Goal: Transaction & Acquisition: Purchase product/service

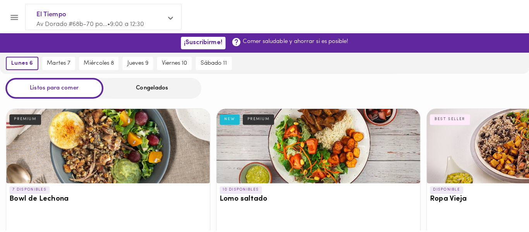
scroll to position [16, 0]
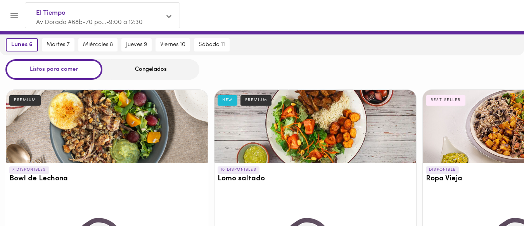
drag, startPoint x: 0, startPoint y: 0, endPoint x: 516, endPoint y: 24, distance: 516.1
drag, startPoint x: 516, startPoint y: 24, endPoint x: 305, endPoint y: 61, distance: 213.4
click at [305, 61] on div "Listos para comer Congelados" at bounding box center [262, 69] width 524 height 21
click at [18, 18] on icon "Menu" at bounding box center [14, 16] width 10 height 10
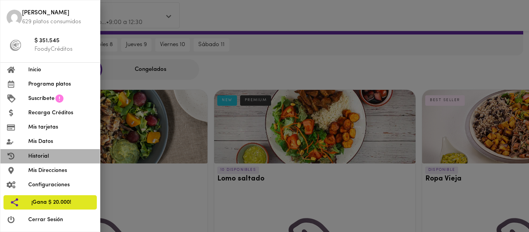
click at [44, 156] on span "Historial" at bounding box center [61, 156] width 66 height 8
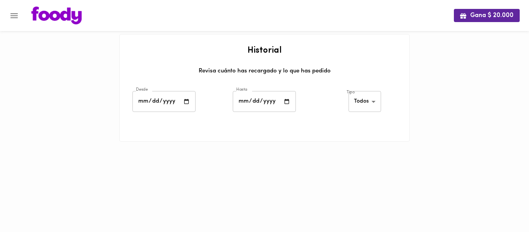
click at [185, 100] on input "date" at bounding box center [164, 101] width 63 height 21
type input "[DATE]"
click at [288, 100] on input "date" at bounding box center [264, 101] width 63 height 21
type input "[DATE]"
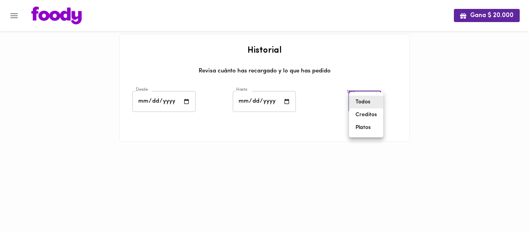
click at [362, 106] on body "Gana $ 20.000 Historial Revisa cuánto has recargado y lo que has pedido Desde […" at bounding box center [264, 80] width 529 height 161
click at [362, 128] on li "Platos" at bounding box center [367, 127] width 34 height 13
type input "[PERSON_NAME]-dishes"
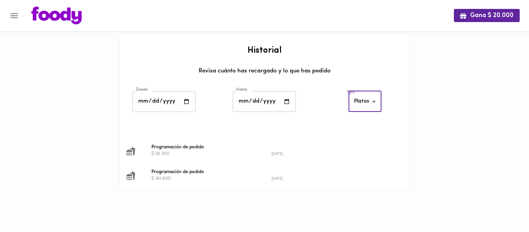
click at [176, 174] on span "Programación de pedido" at bounding box center [272, 172] width 240 height 7
click at [143, 174] on div at bounding box center [137, 176] width 22 height 10
click at [143, 175] on div at bounding box center [137, 176] width 22 height 10
click at [178, 146] on span "Programación de pedido" at bounding box center [272, 147] width 240 height 7
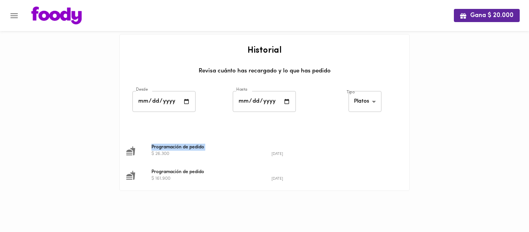
click at [178, 146] on span "Programación de pedido" at bounding box center [272, 147] width 240 height 7
click at [186, 173] on span "Programación de pedido" at bounding box center [272, 172] width 240 height 7
click at [10, 15] on icon "Menu" at bounding box center [14, 16] width 10 height 10
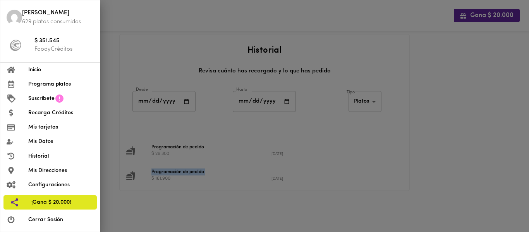
click at [40, 85] on span "Programa platos" at bounding box center [61, 84] width 66 height 8
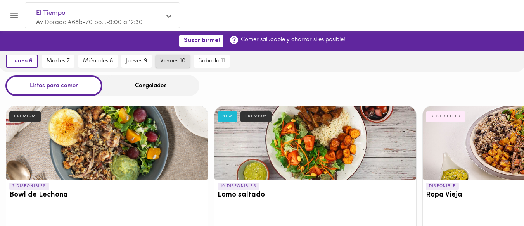
click at [184, 61] on span "viernes 10" at bounding box center [172, 61] width 25 height 7
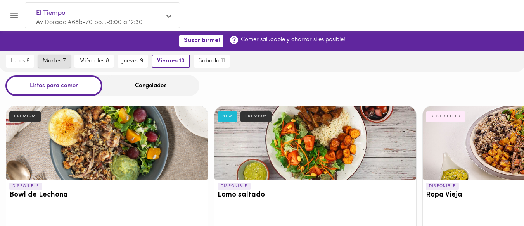
click at [54, 64] on span "martes 7" at bounding box center [54, 61] width 23 height 7
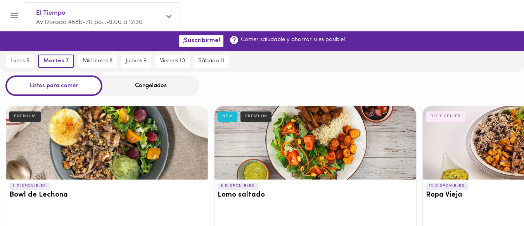
click at [361, 145] on div at bounding box center [315, 143] width 202 height 74
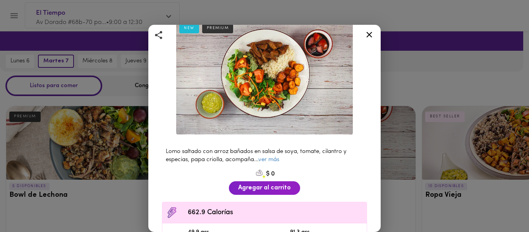
scroll to position [43, 0]
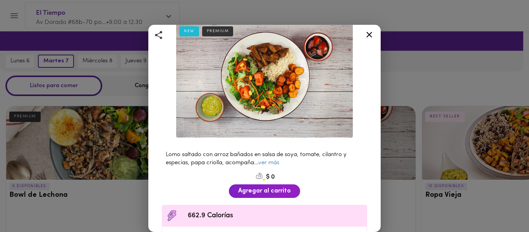
click at [370, 37] on icon at bounding box center [370, 35] width 10 height 10
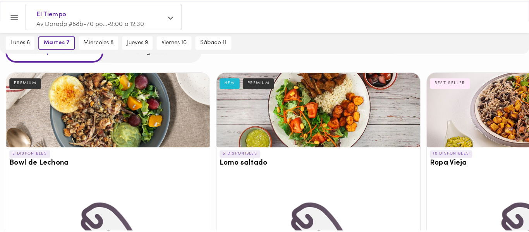
scroll to position [41, 0]
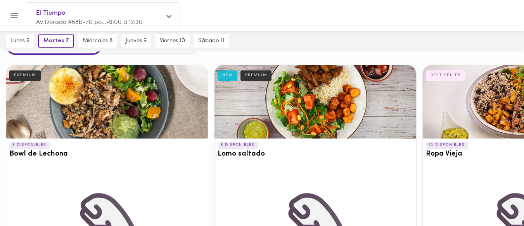
click at [313, 77] on div at bounding box center [315, 102] width 202 height 74
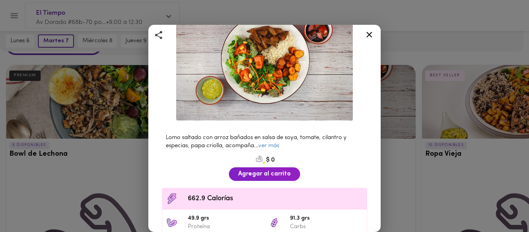
scroll to position [62, 0]
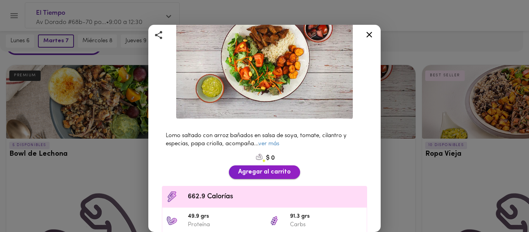
click at [245, 169] on span "Agregar al carrito" at bounding box center [264, 172] width 53 height 7
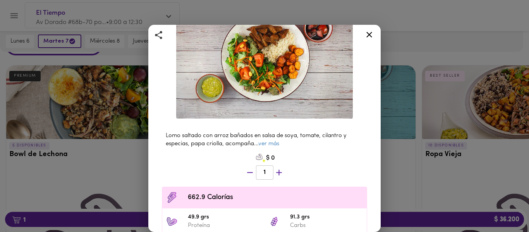
scroll to position [41, 0]
click at [431, 220] on div "Lomo saltado Con papa criolla al horno NEW PREMIUM Lomo saltado con arroz bañad…" at bounding box center [264, 116] width 529 height 232
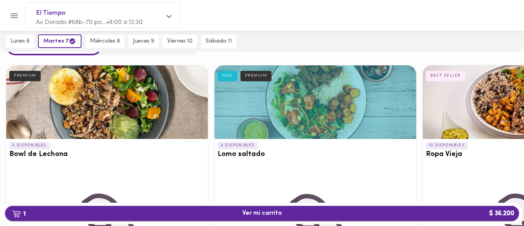
click at [332, 212] on span "1 Ver mi carrito $ 36.200" at bounding box center [261, 213] width 501 height 7
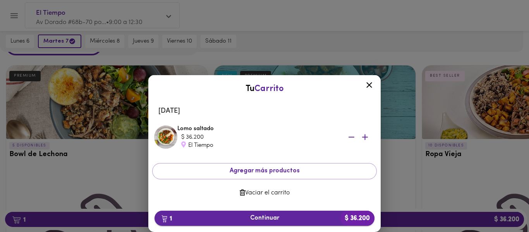
click at [283, 214] on button "1 Continuar $ 36.200" at bounding box center [265, 218] width 220 height 15
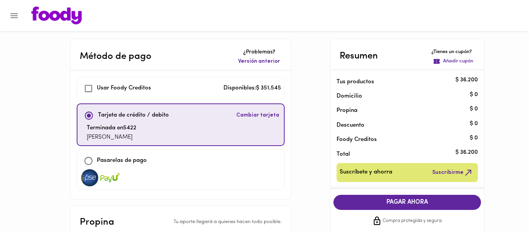
checkbox input "true"
